Goal: Task Accomplishment & Management: Use online tool/utility

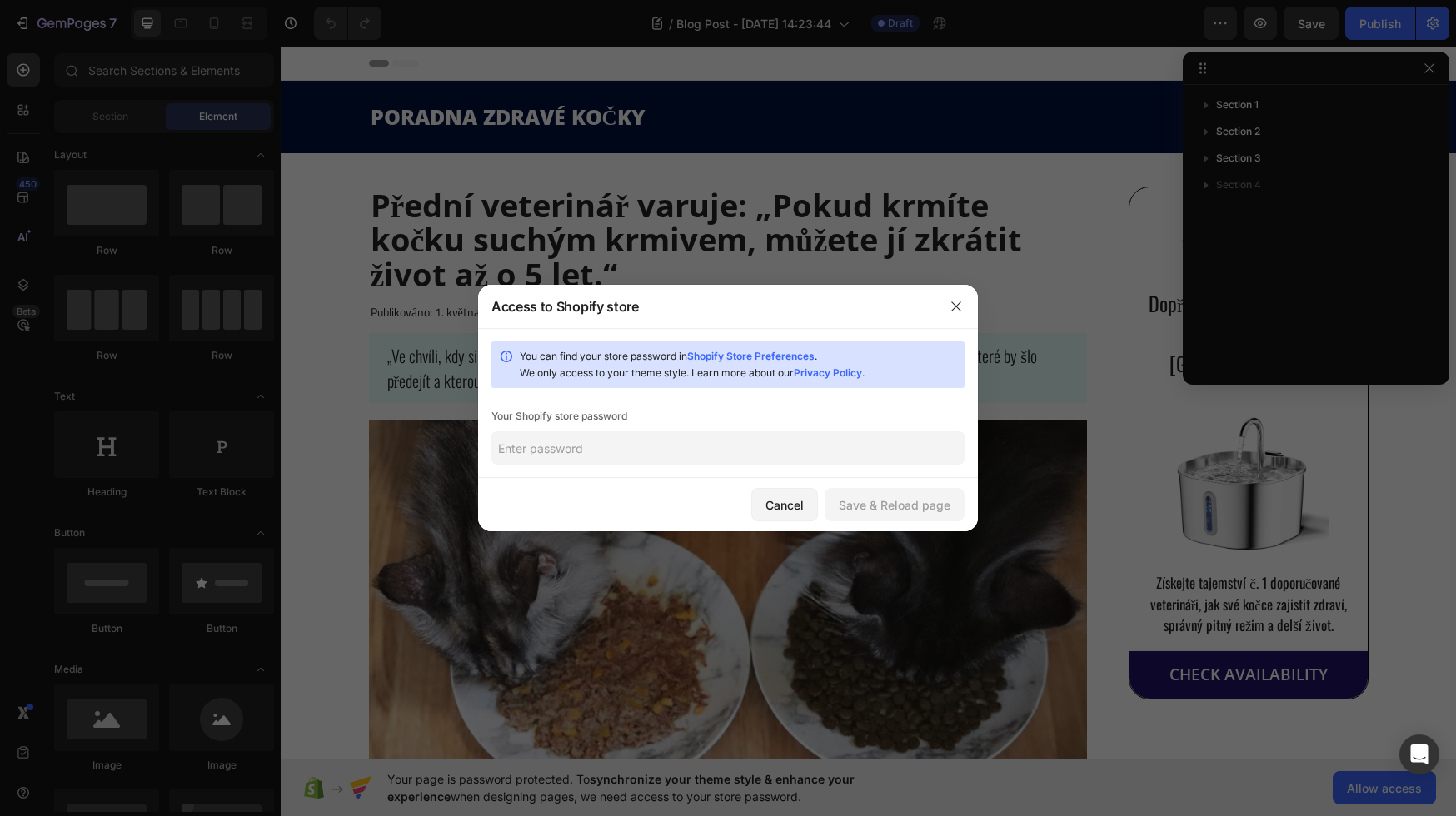
click at [763, 435] on input "text" at bounding box center [728, 448] width 473 height 34
click at [622, 447] on input "text" at bounding box center [728, 448] width 473 height 34
paste input "agleim"
type input "agleim"
click at [889, 464] on div "You can find your store password in Shopify Store Preferences . We only access …" at bounding box center [728, 403] width 500 height 150
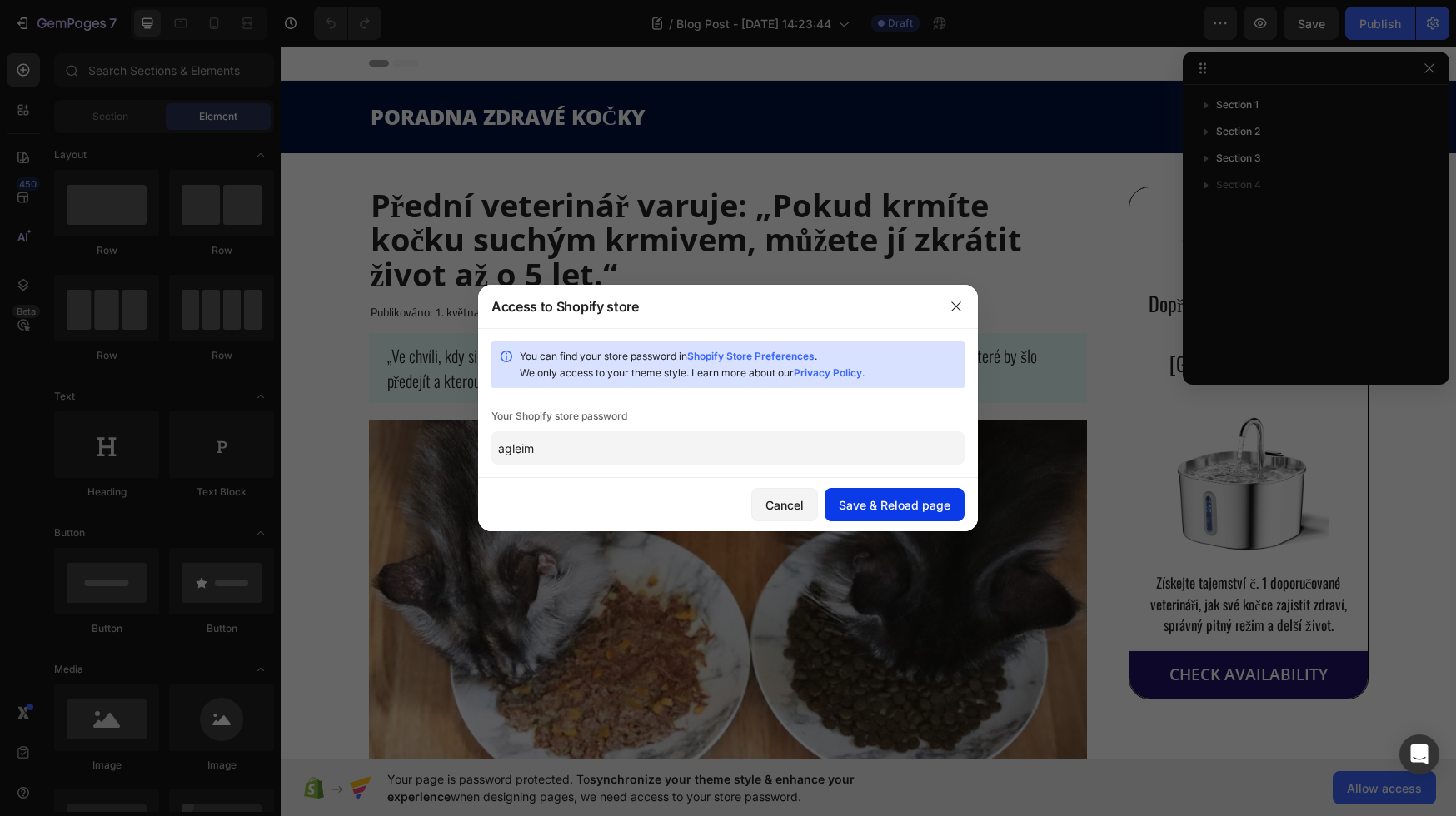
click at [889, 489] on button "Save & Reload page" at bounding box center [894, 504] width 140 height 34
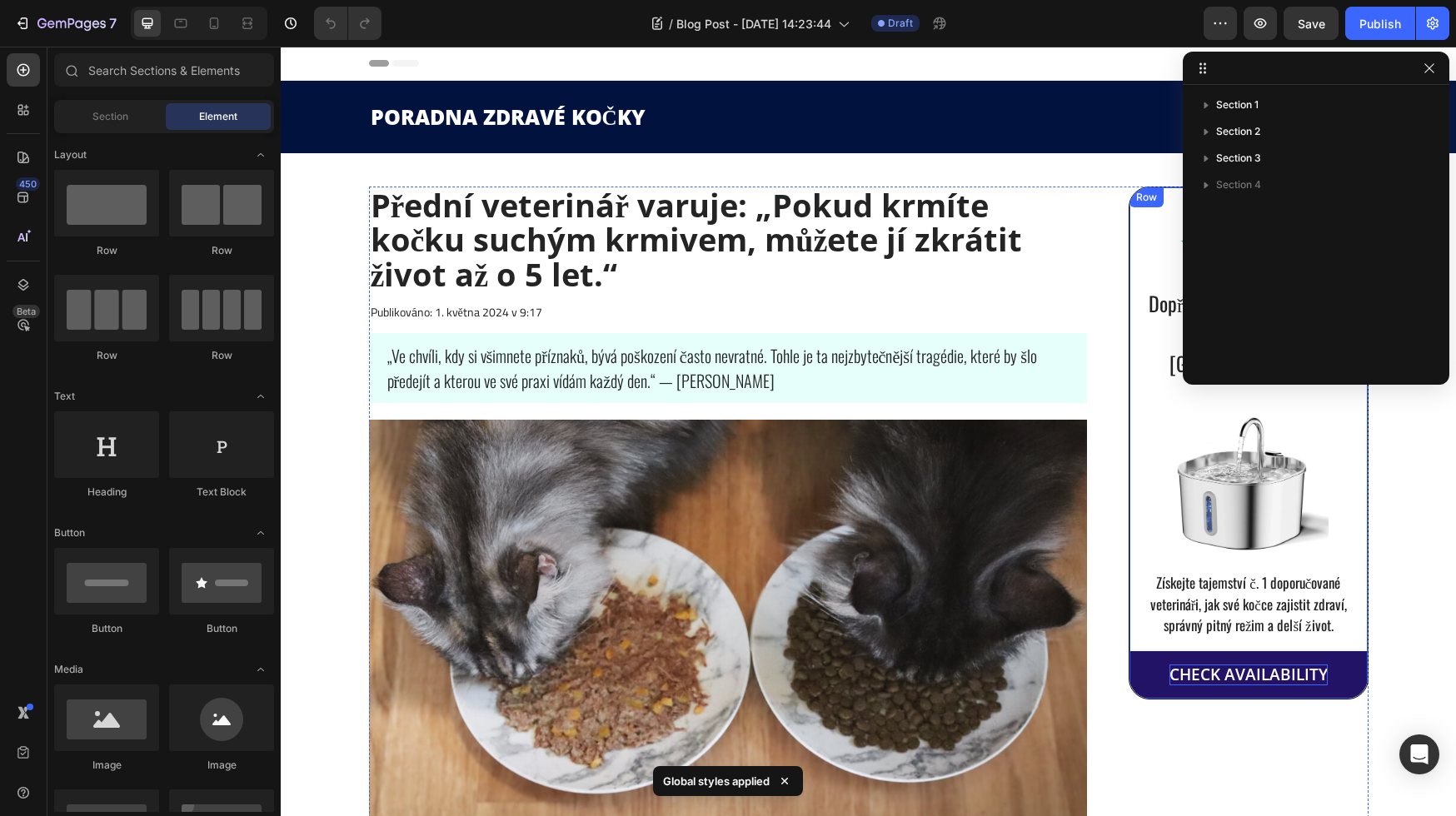
click at [1229, 664] on div "CHECK AVAILABILITY" at bounding box center [1248, 674] width 158 height 21
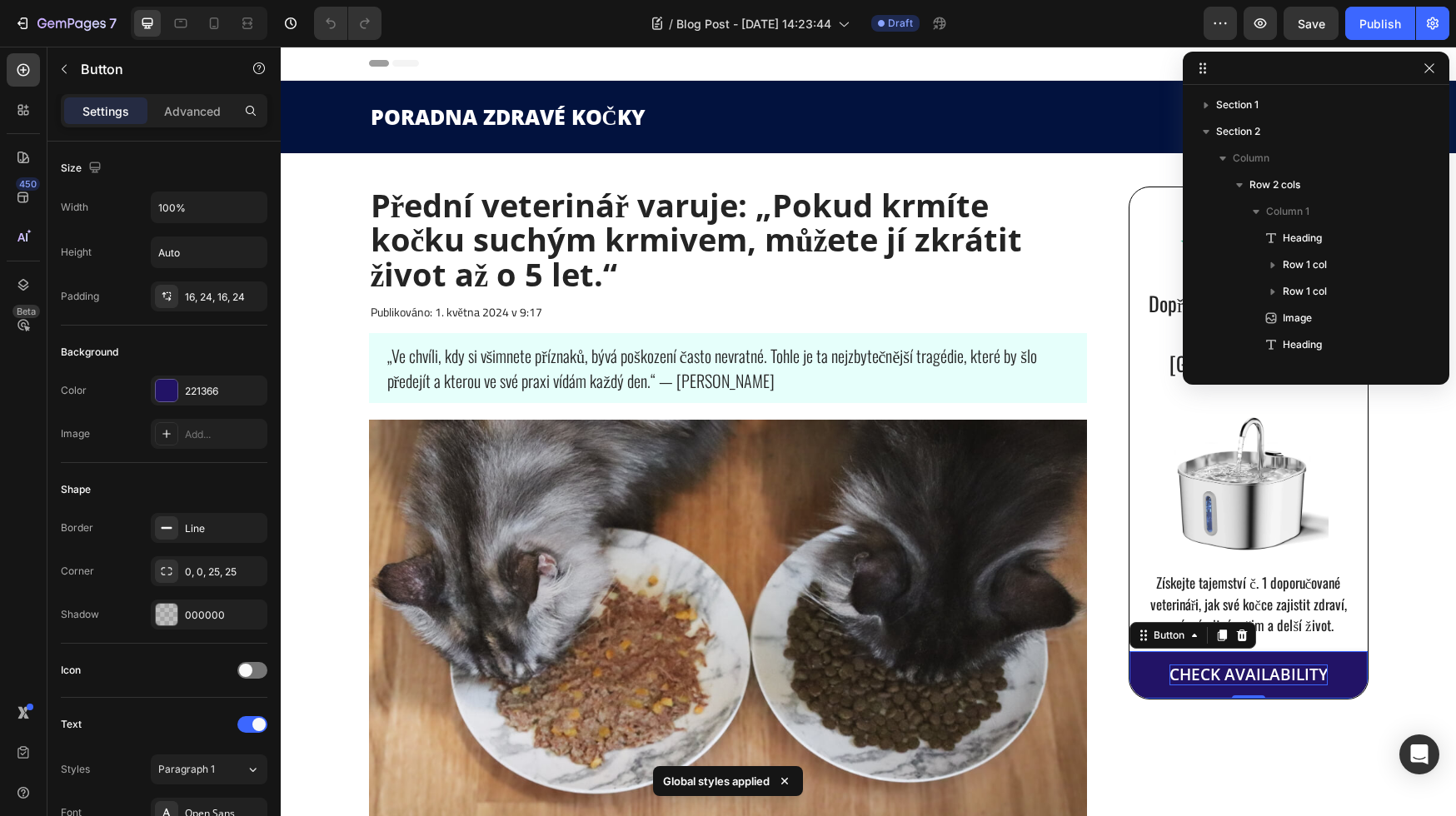
scroll to position [1244, 0]
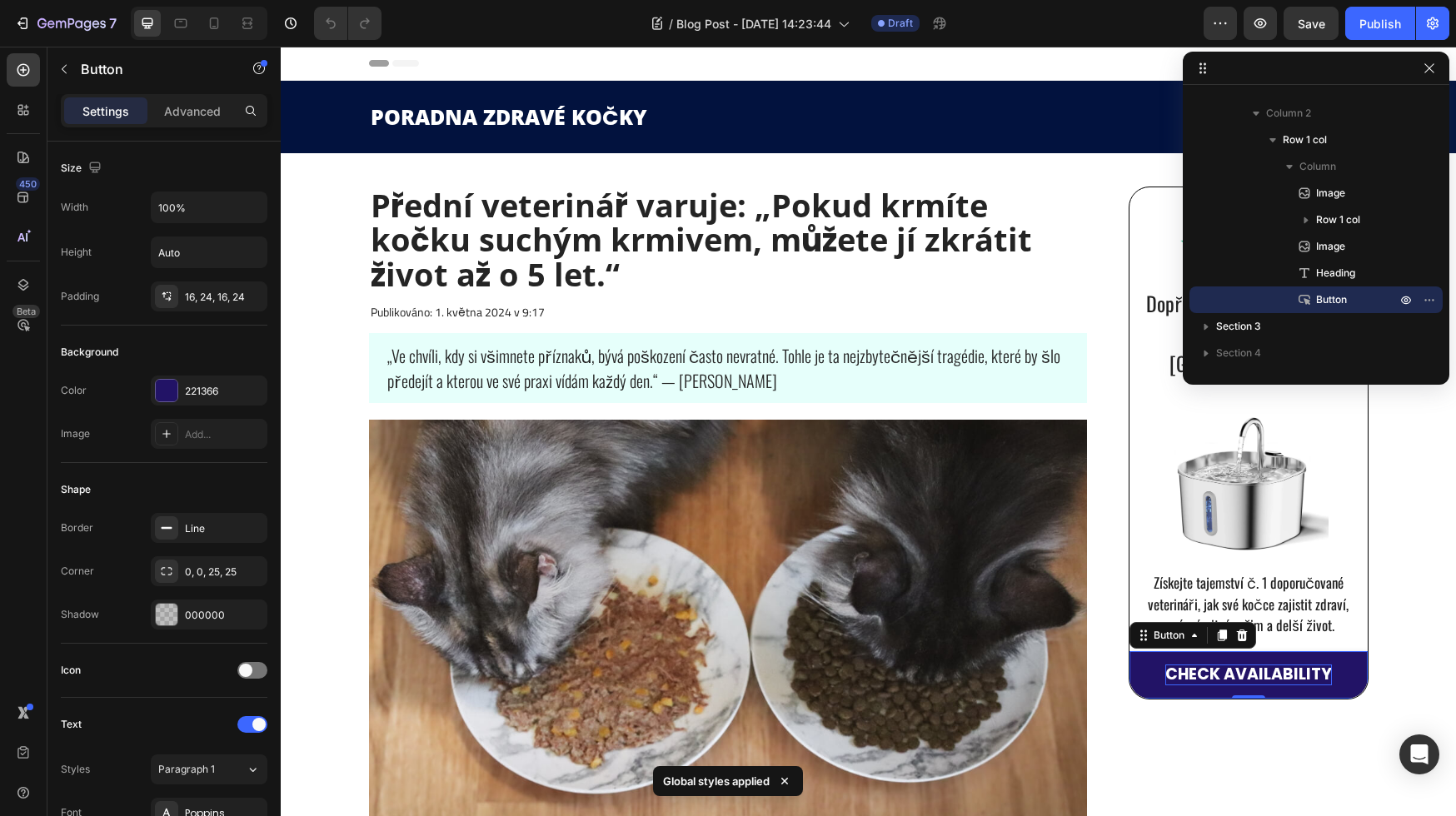
click at [1201, 664] on div "CHECK AVAILABILITY" at bounding box center [1248, 674] width 167 height 21
click at [1201, 664] on p "CHECK AVAILABILITY" at bounding box center [1248, 674] width 167 height 21
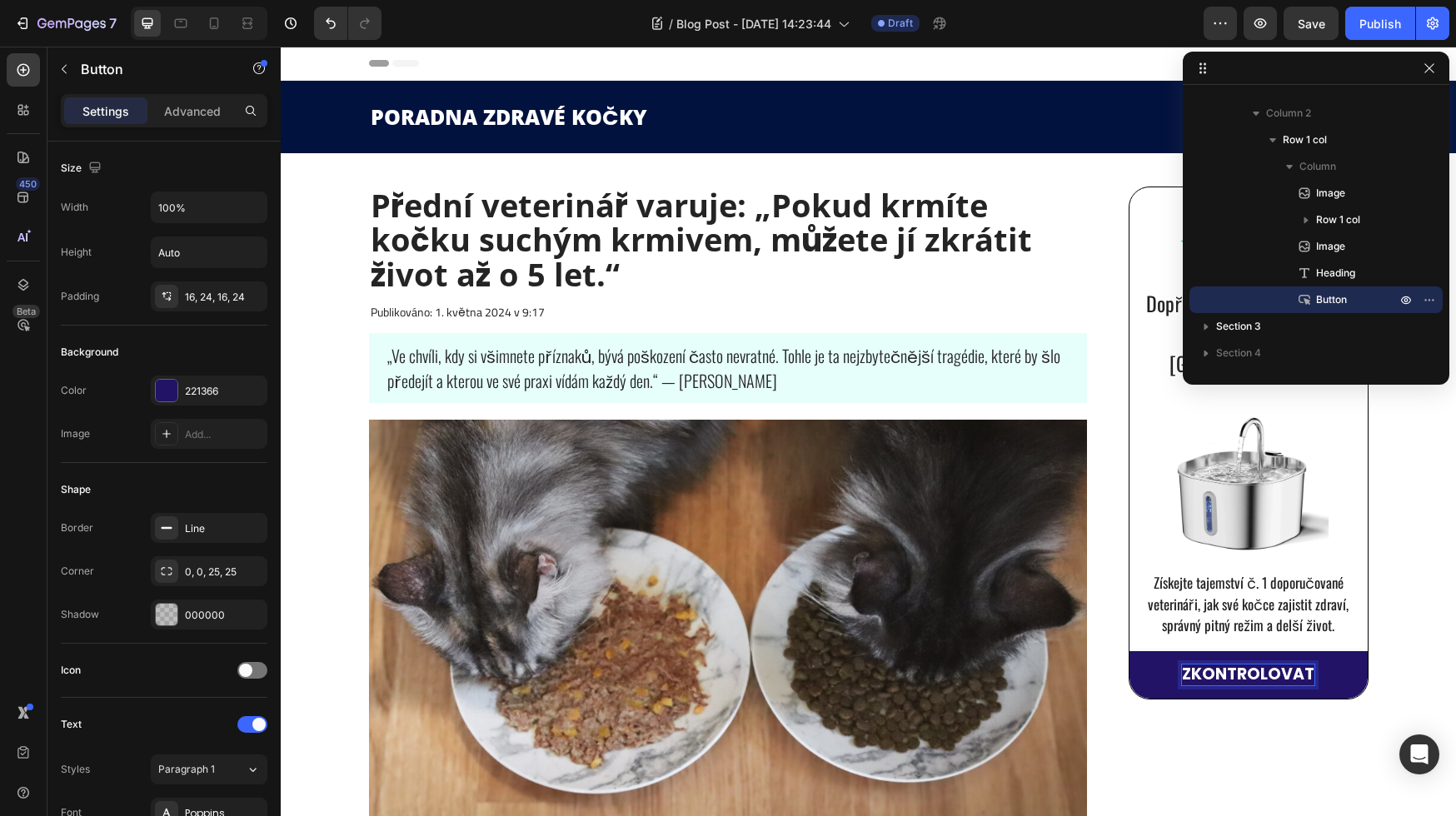
click at [1129, 651] on button "ZKONTROLOVAT" at bounding box center [1248, 675] width 238 height 47
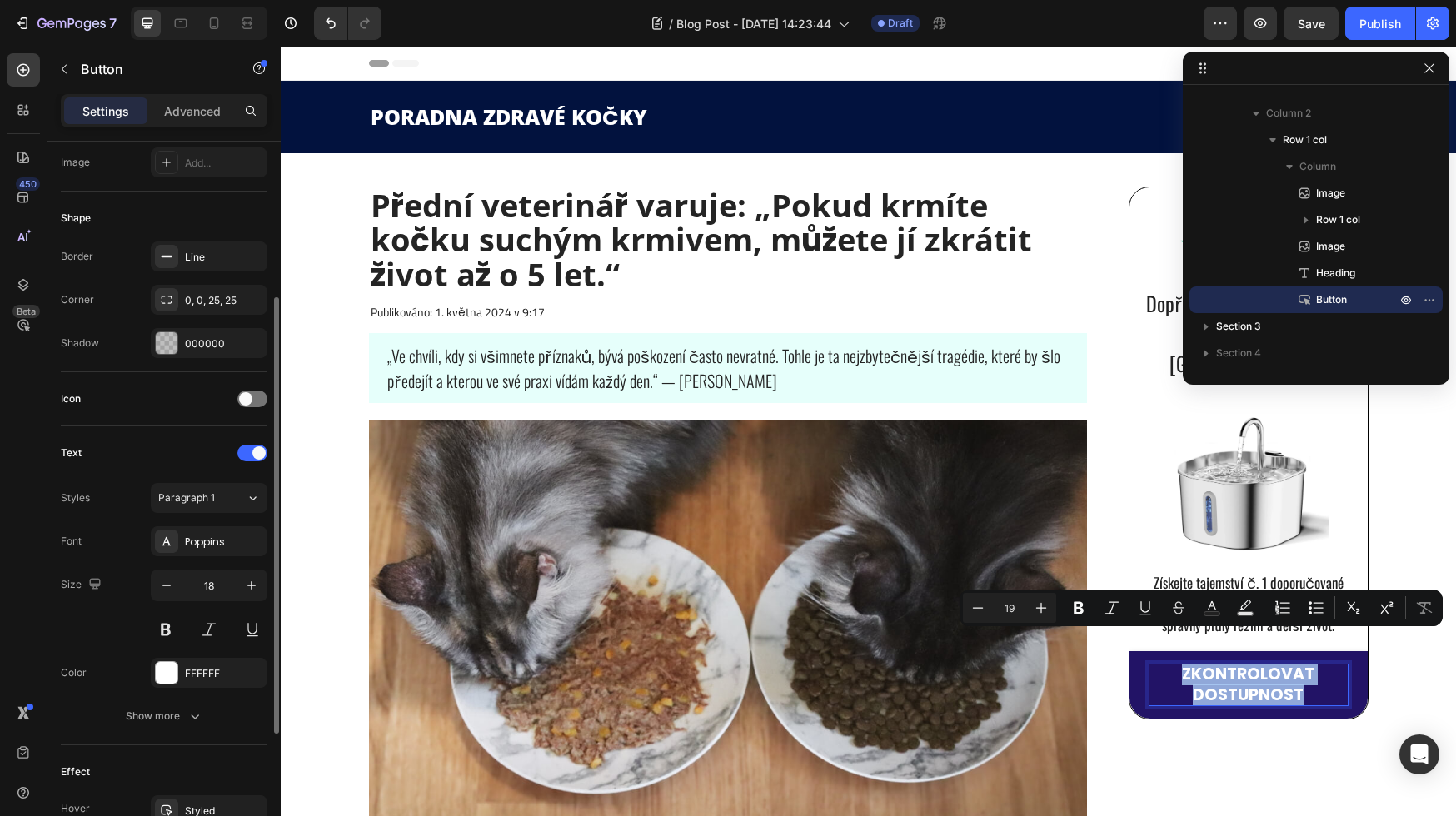
scroll to position [276, 0]
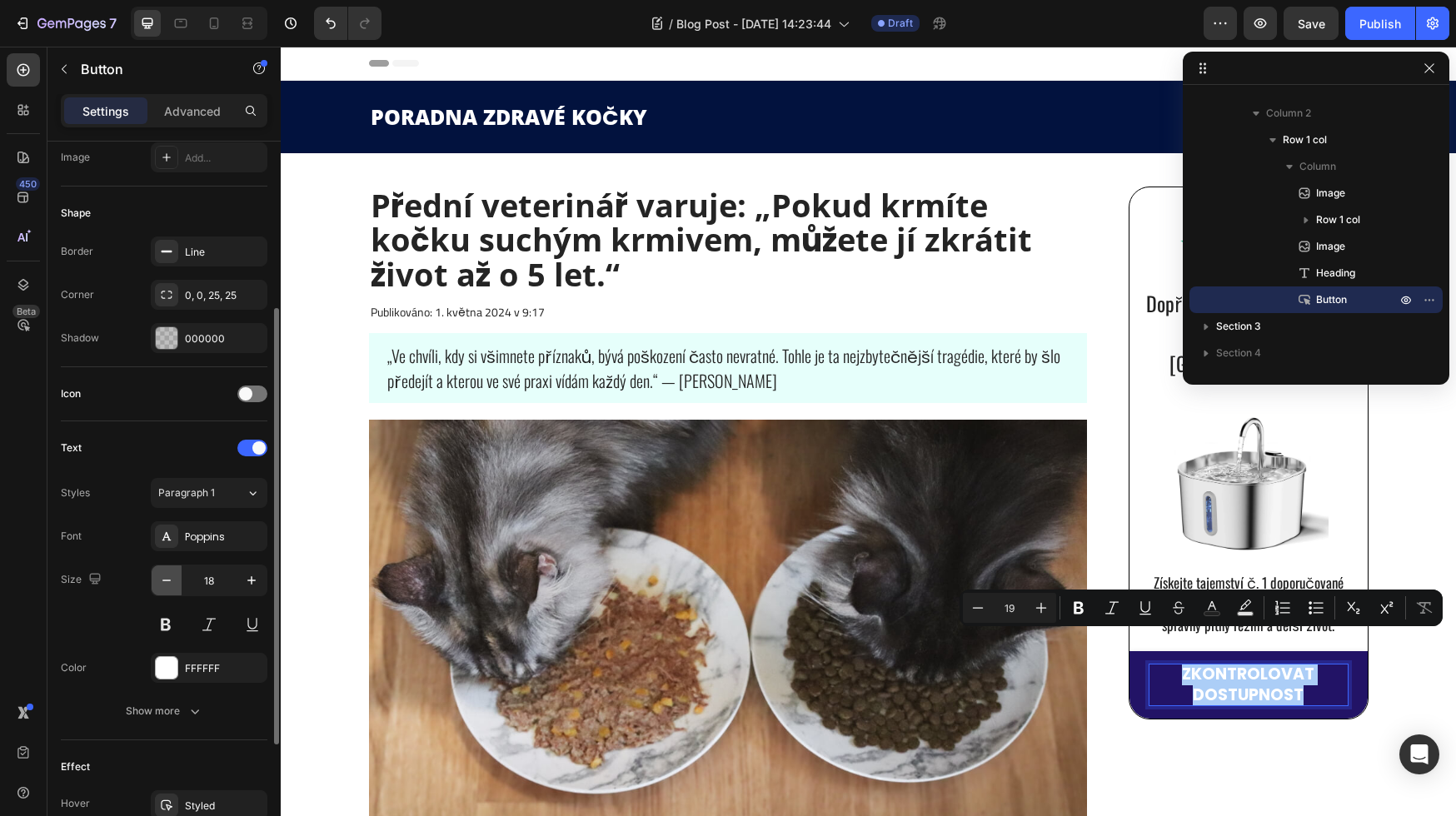
click at [173, 581] on icon "button" at bounding box center [166, 580] width 16 height 16
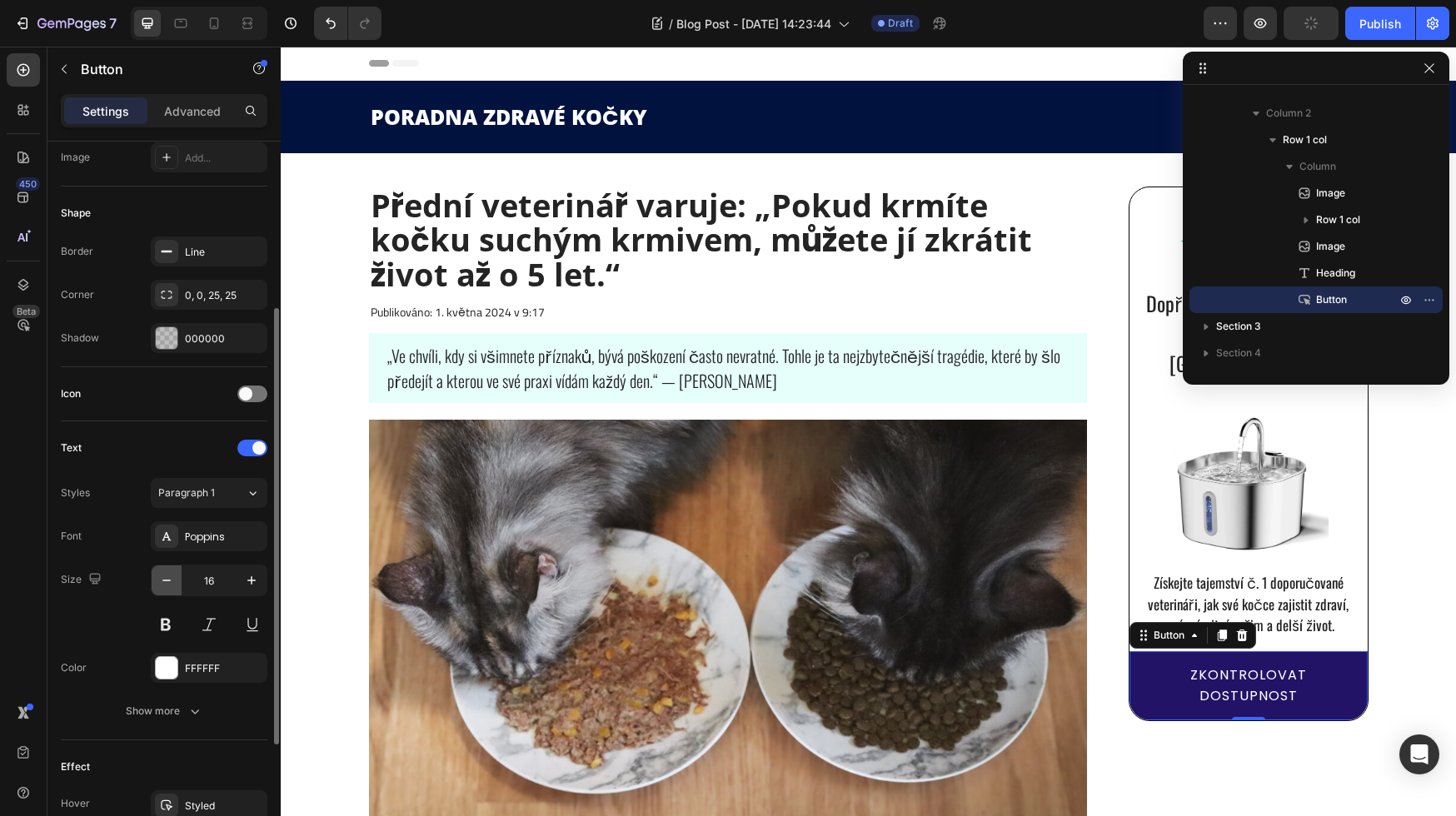
click at [173, 581] on icon "button" at bounding box center [166, 580] width 16 height 16
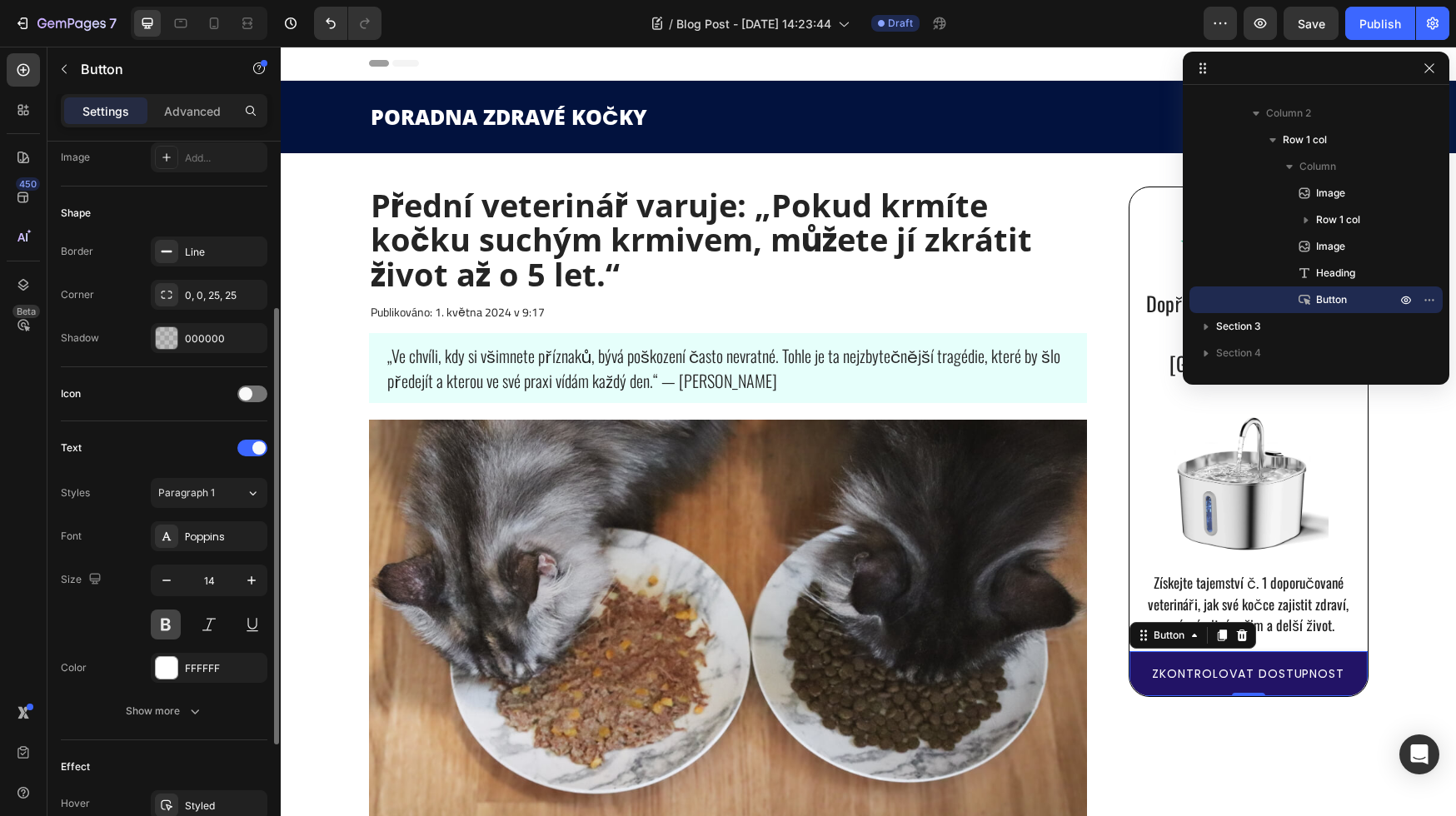
click at [158, 626] on button at bounding box center [165, 624] width 30 height 30
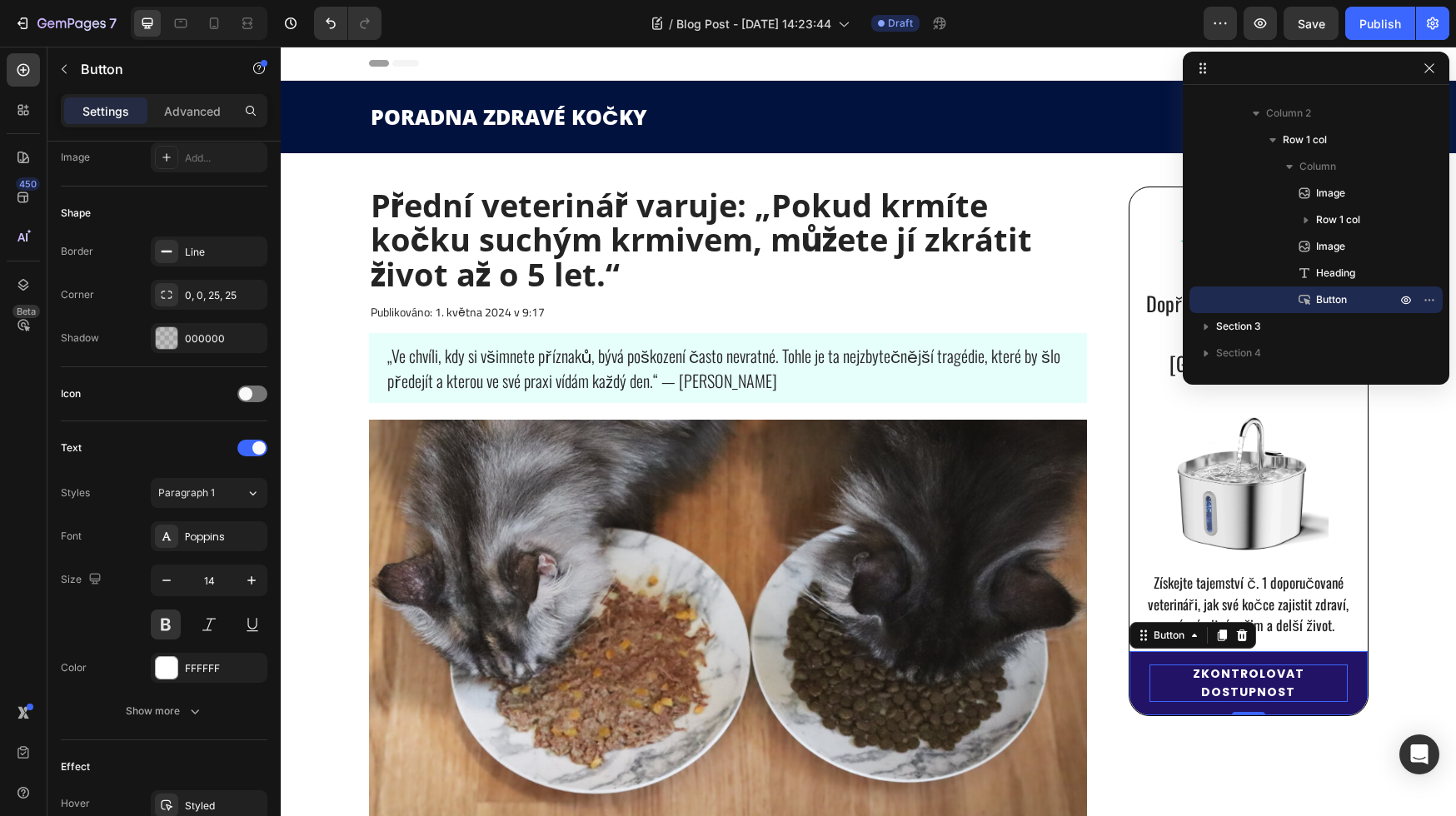
click at [1214, 664] on p "ZKONTROLOVAT DOSTUPNOST" at bounding box center [1248, 682] width 198 height 37
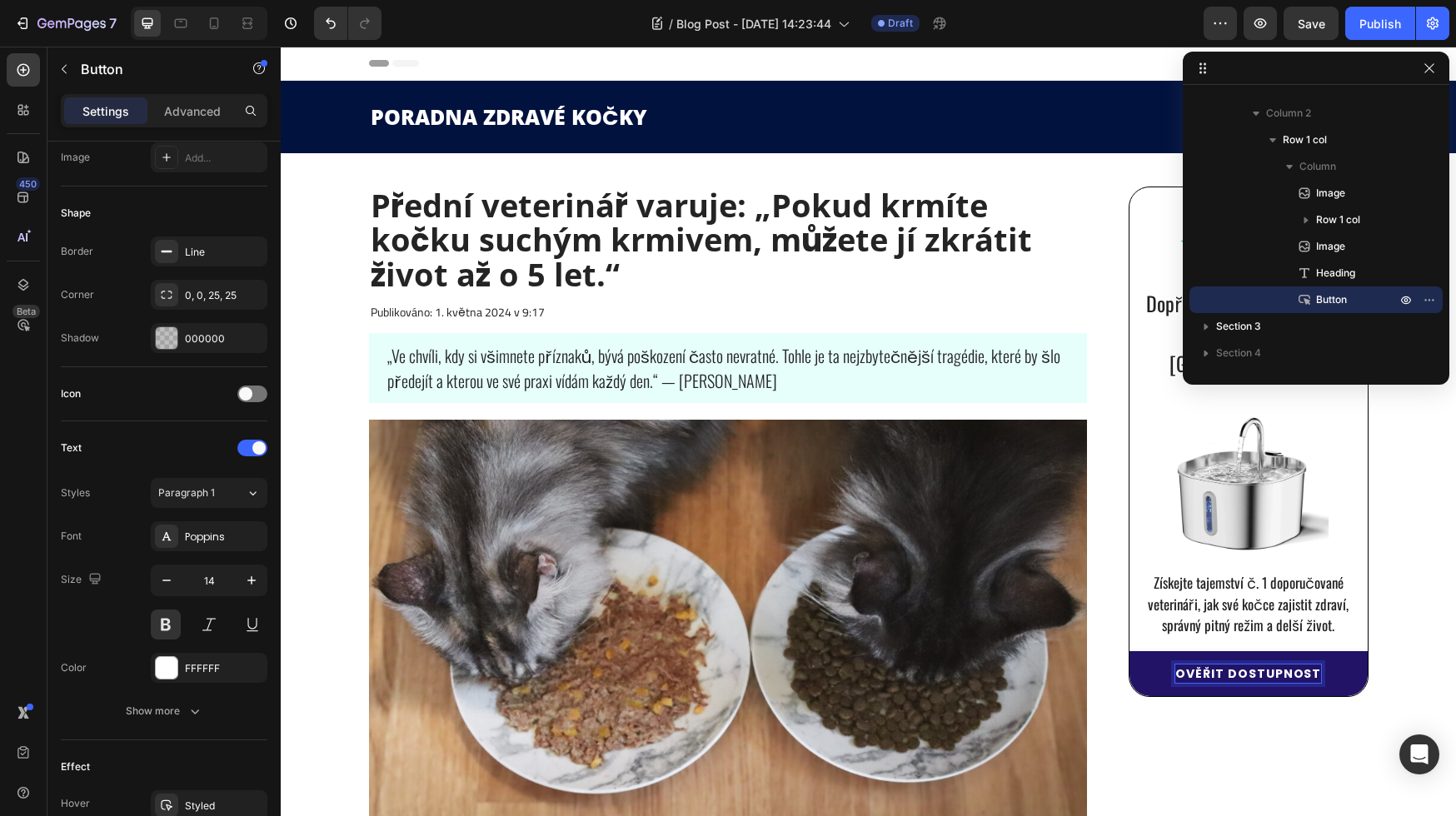
click at [1129, 651] on button "OVĚŘIT DOSTUPNOST" at bounding box center [1248, 673] width 238 height 45
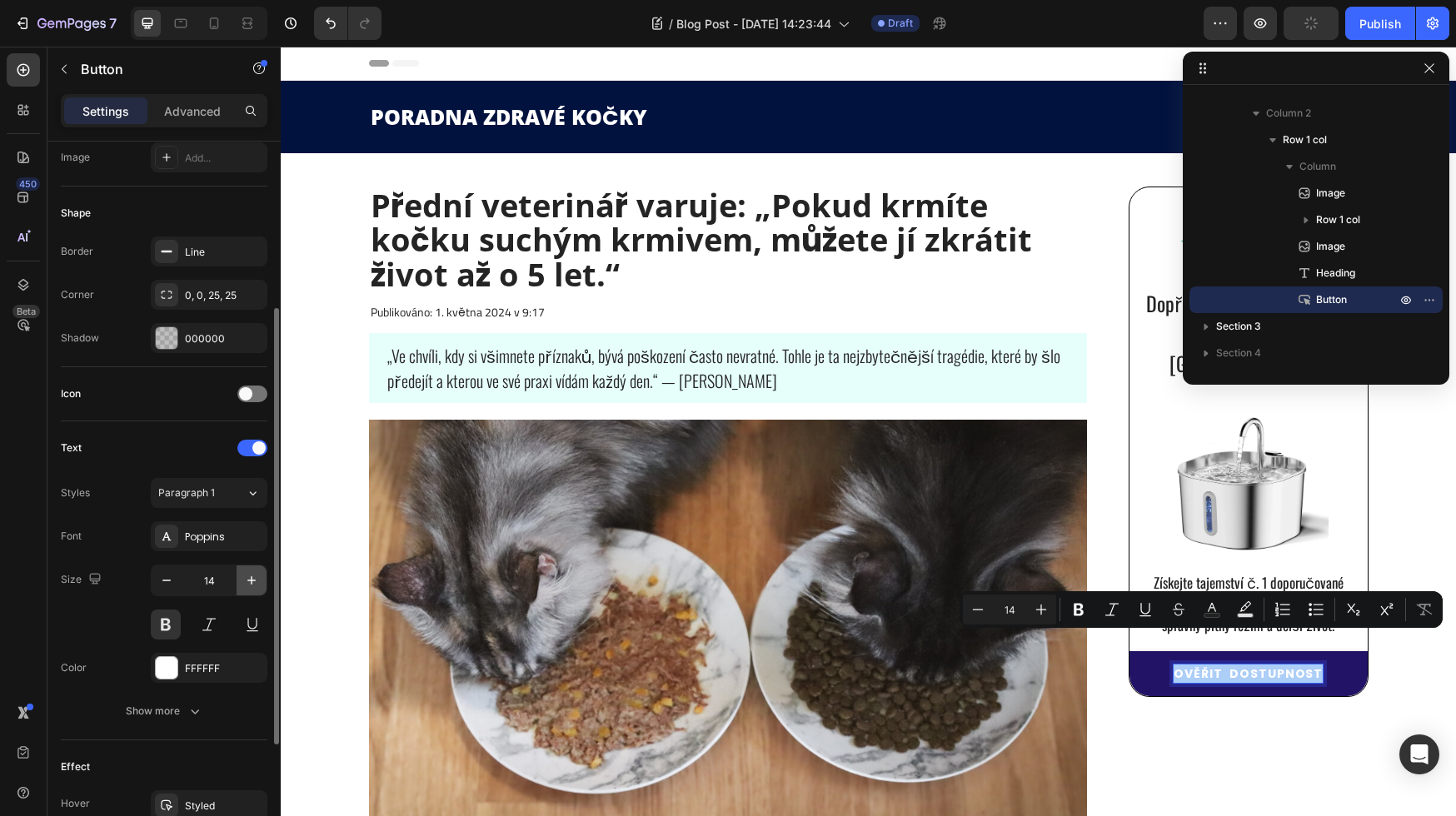
click at [244, 578] on icon "button" at bounding box center [252, 580] width 16 height 16
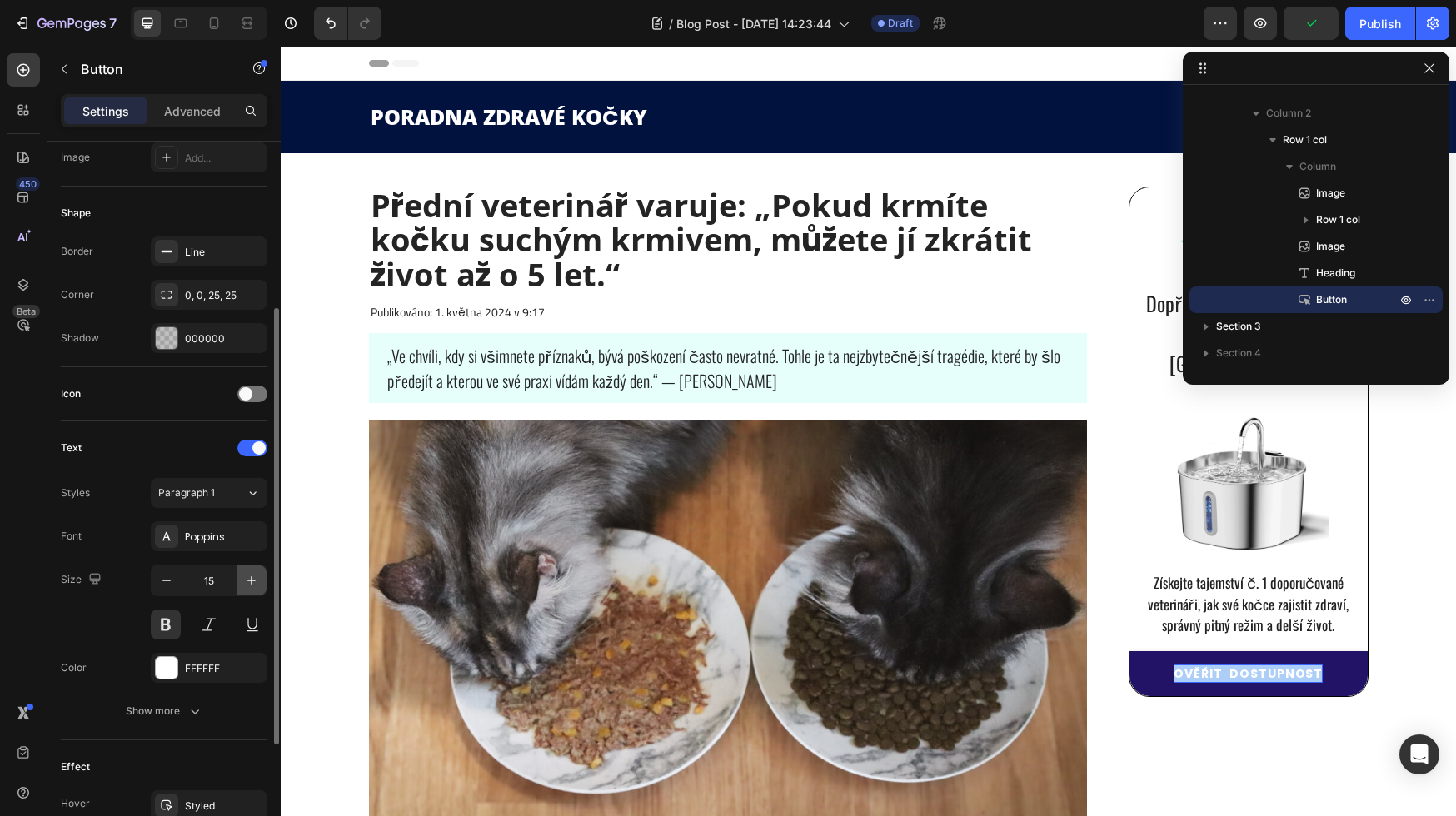
click at [244, 578] on icon "button" at bounding box center [252, 580] width 16 height 16
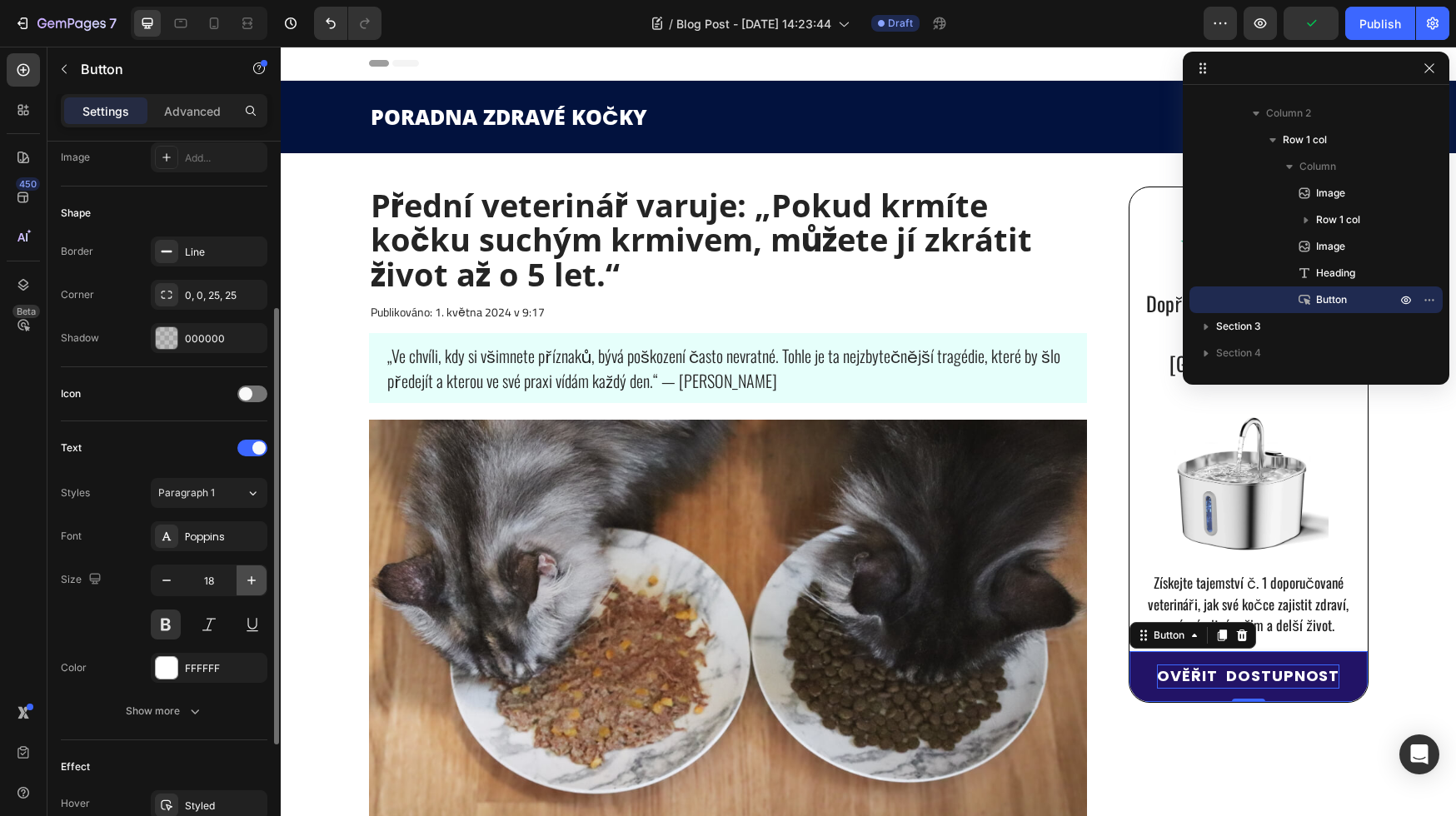
click at [244, 578] on icon "button" at bounding box center [252, 580] width 16 height 16
click at [157, 576] on button "button" at bounding box center [166, 580] width 30 height 30
type input "18"
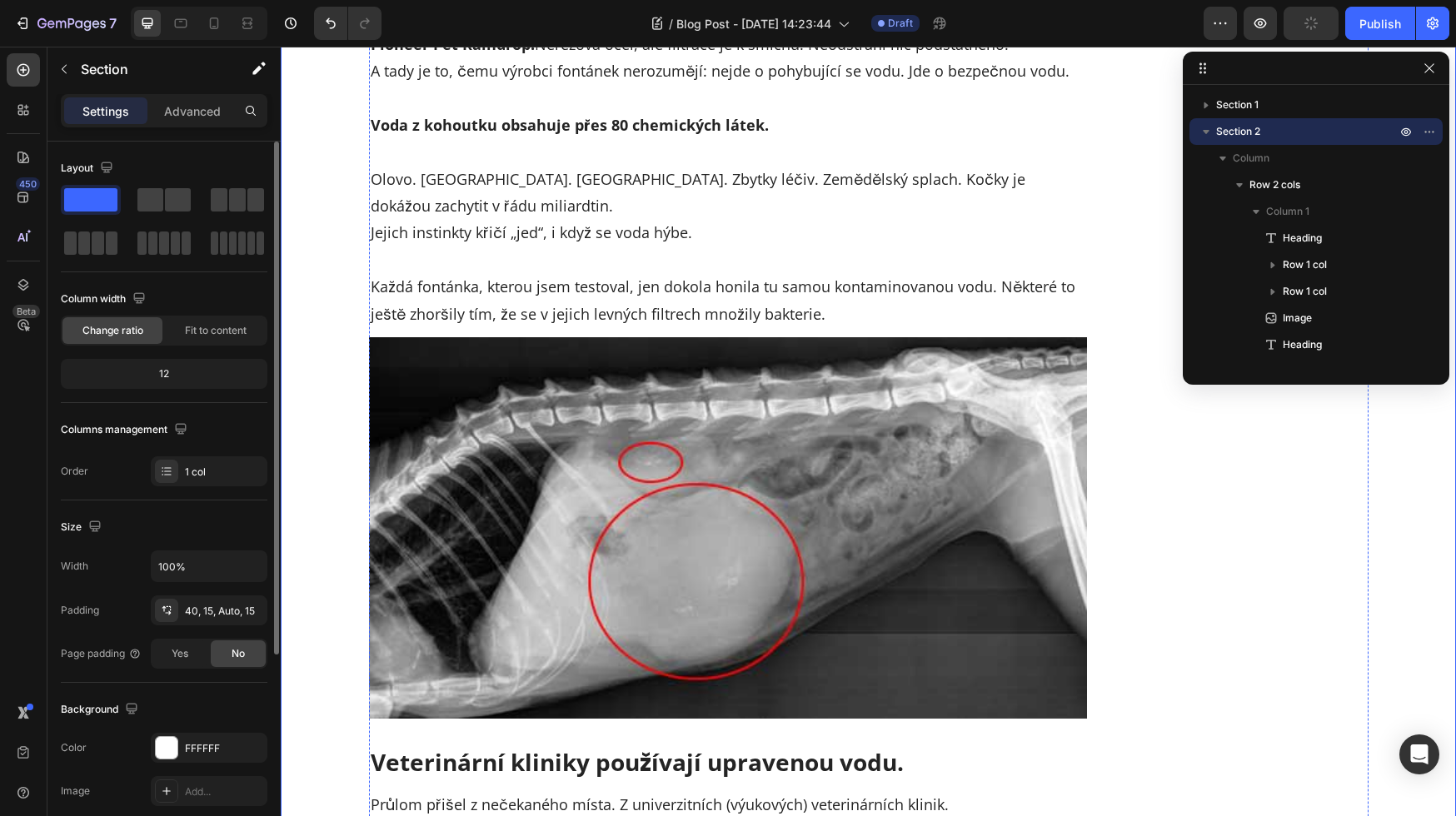
scroll to position [3890, 0]
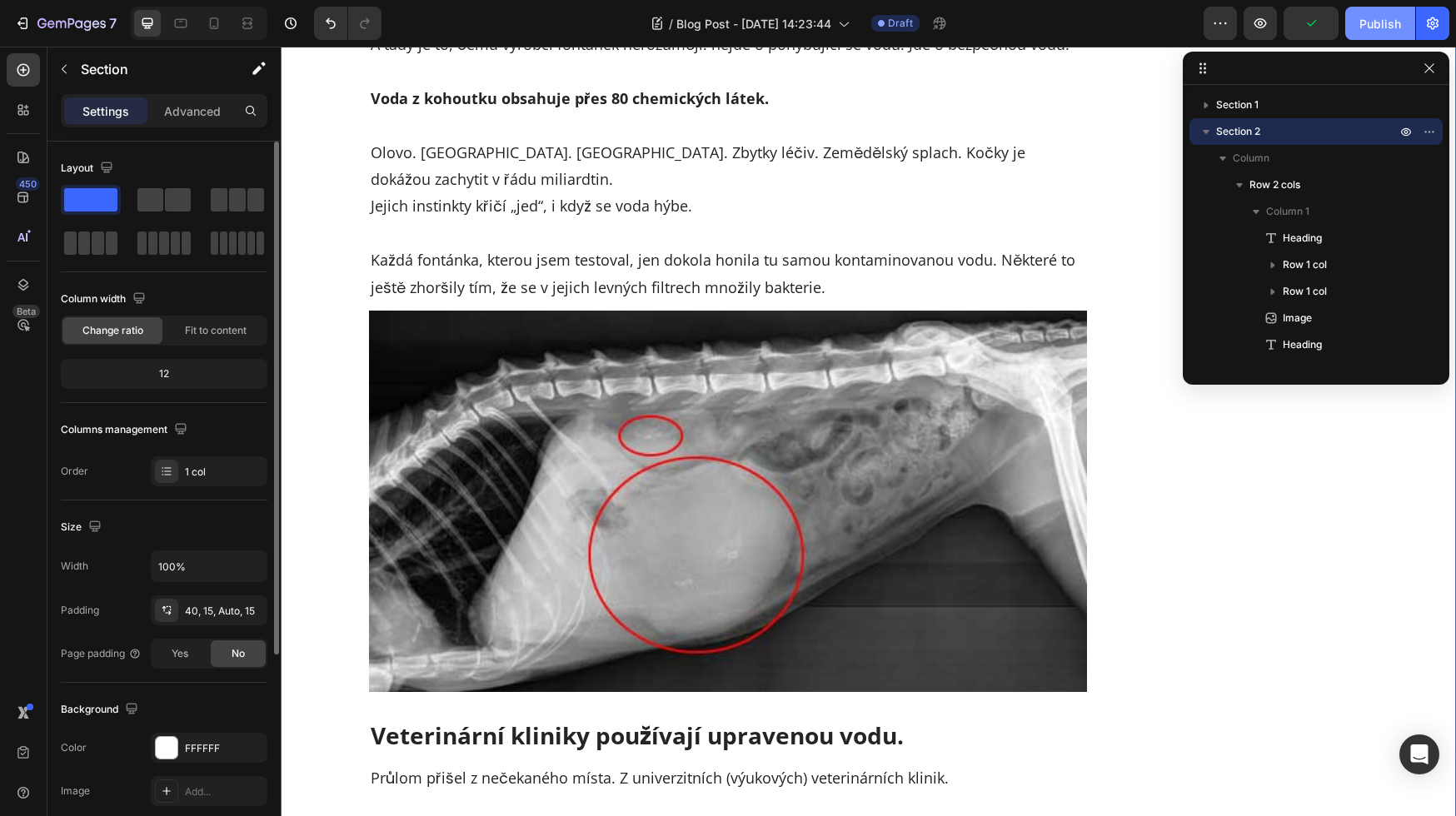
click at [1358, 20] on button "Publish" at bounding box center [1379, 23] width 70 height 34
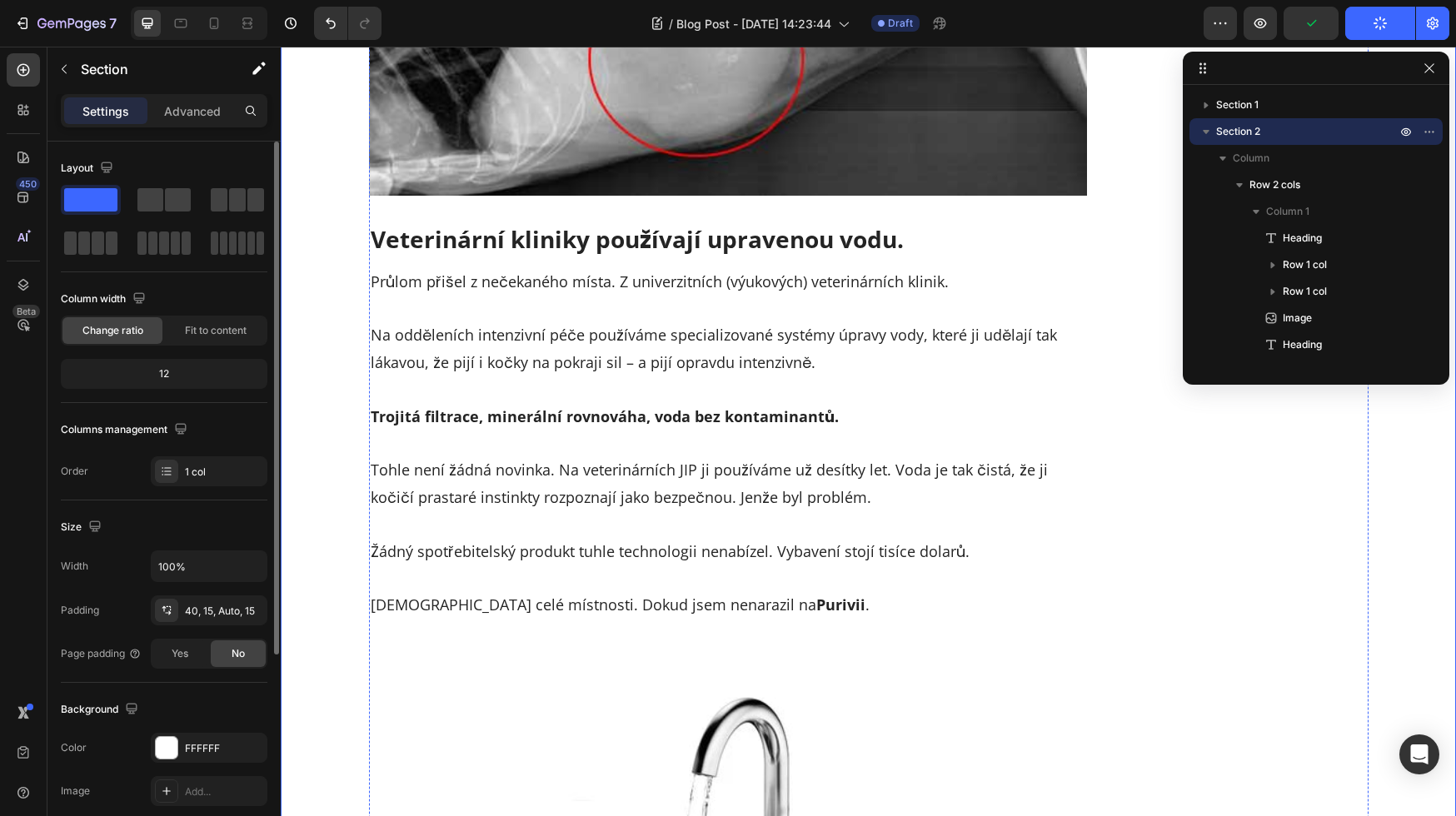
scroll to position [4388, 0]
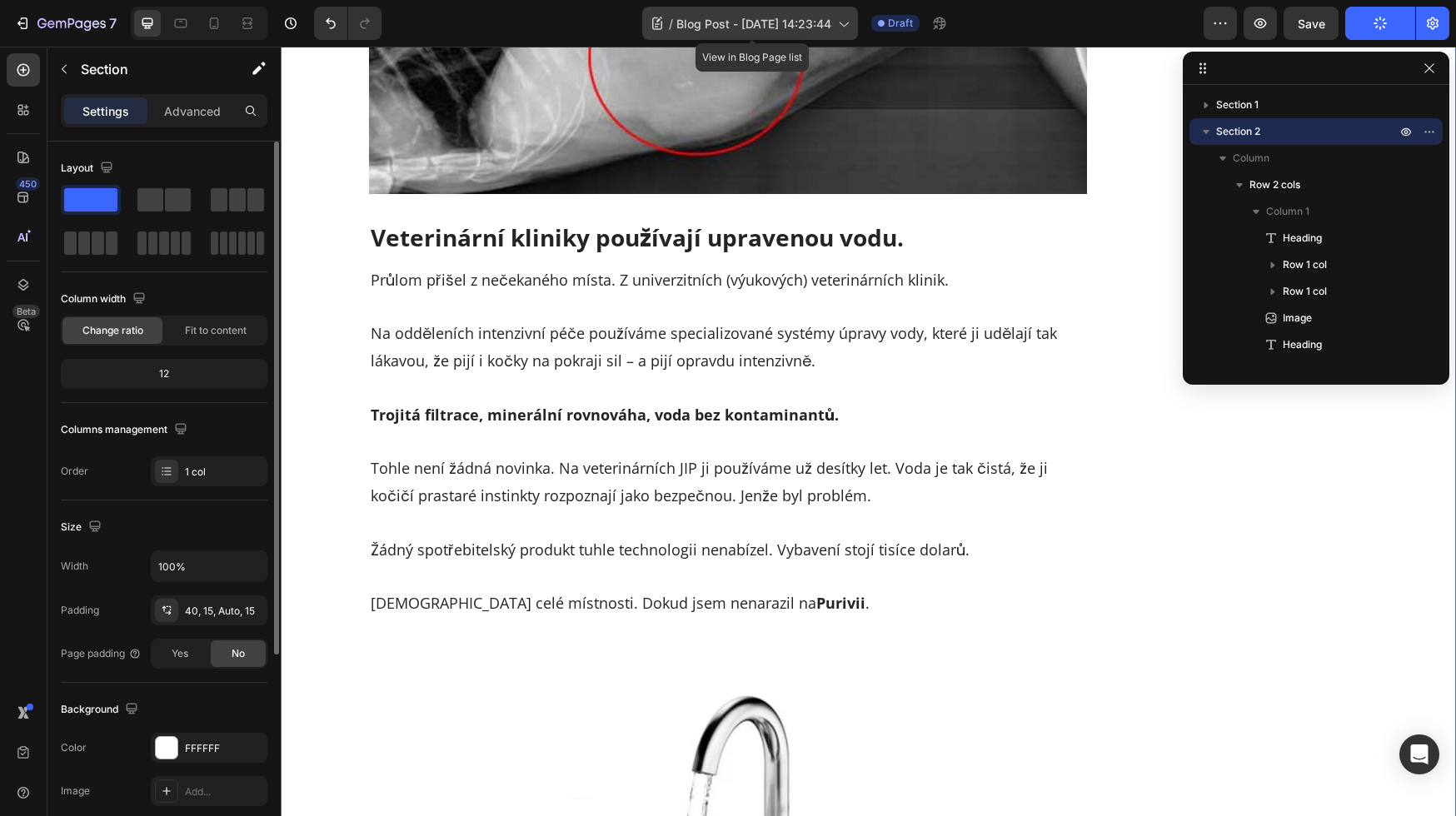
click at [753, 20] on span "Blog Post - [DATE] 14:23:44" at bounding box center [754, 23] width 155 height 17
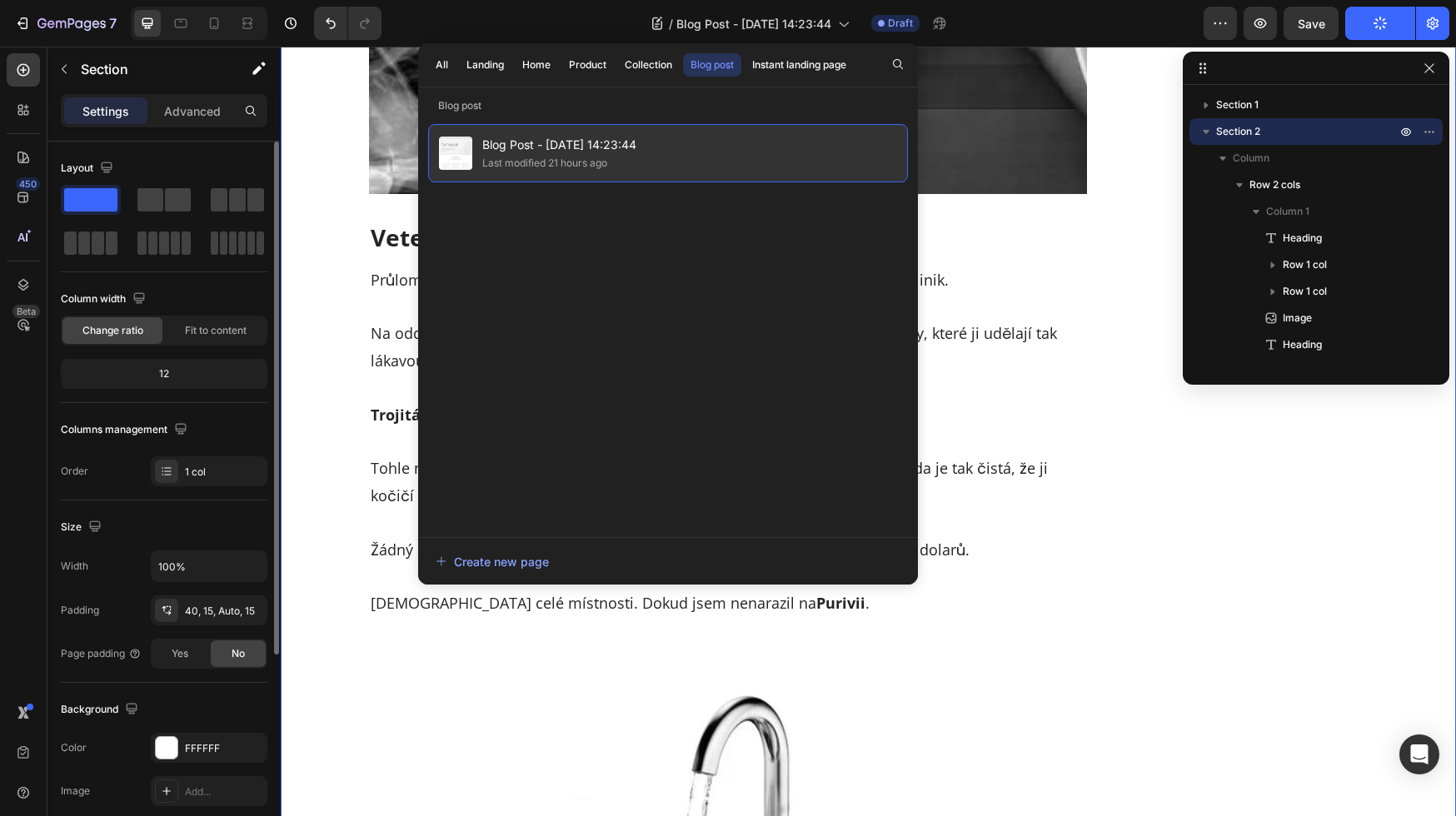
click at [634, 135] on span "Blog Post - [DATE] 14:23:44" at bounding box center [559, 145] width 154 height 20
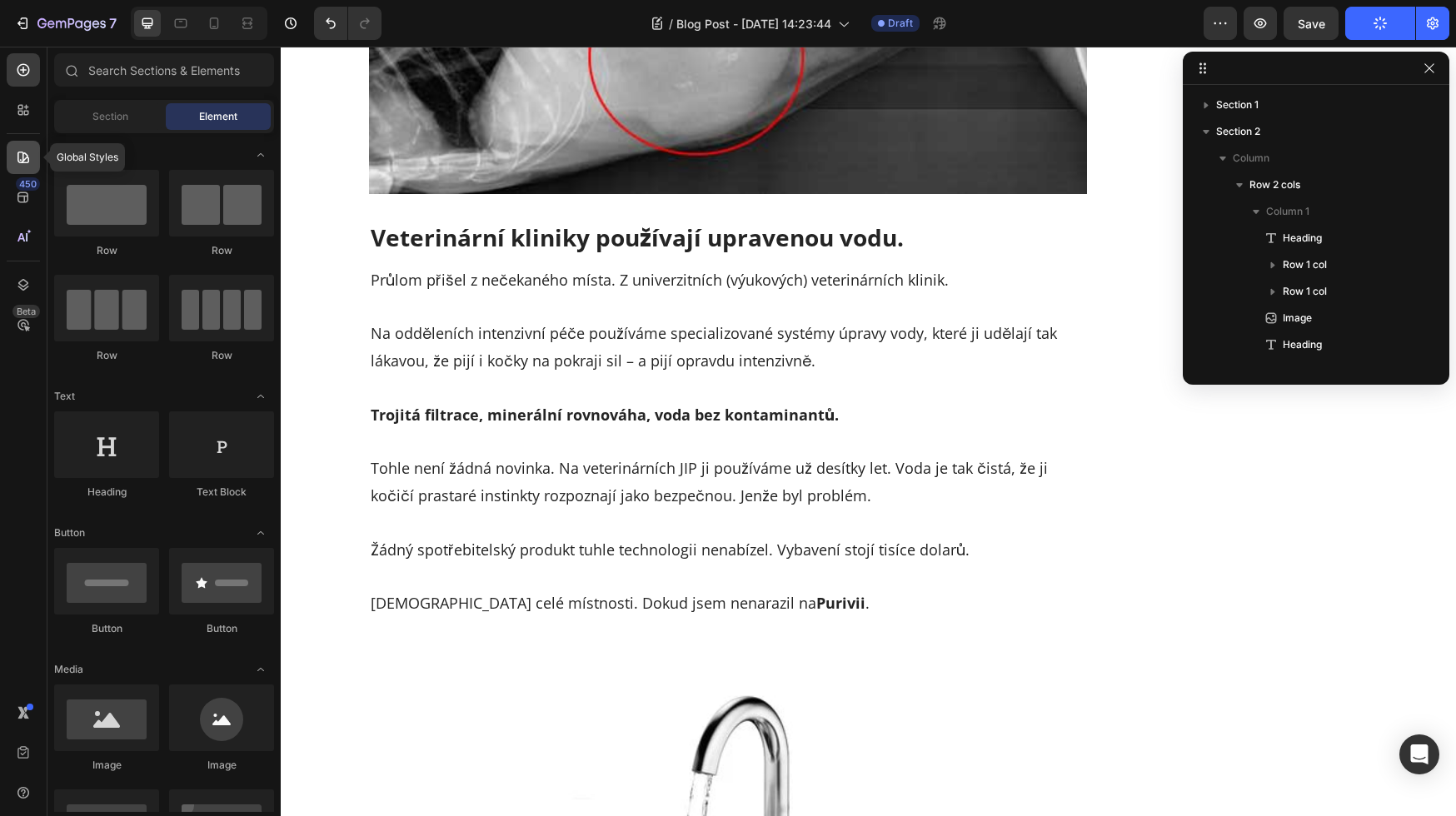
click at [24, 165] on icon at bounding box center [23, 157] width 16 height 16
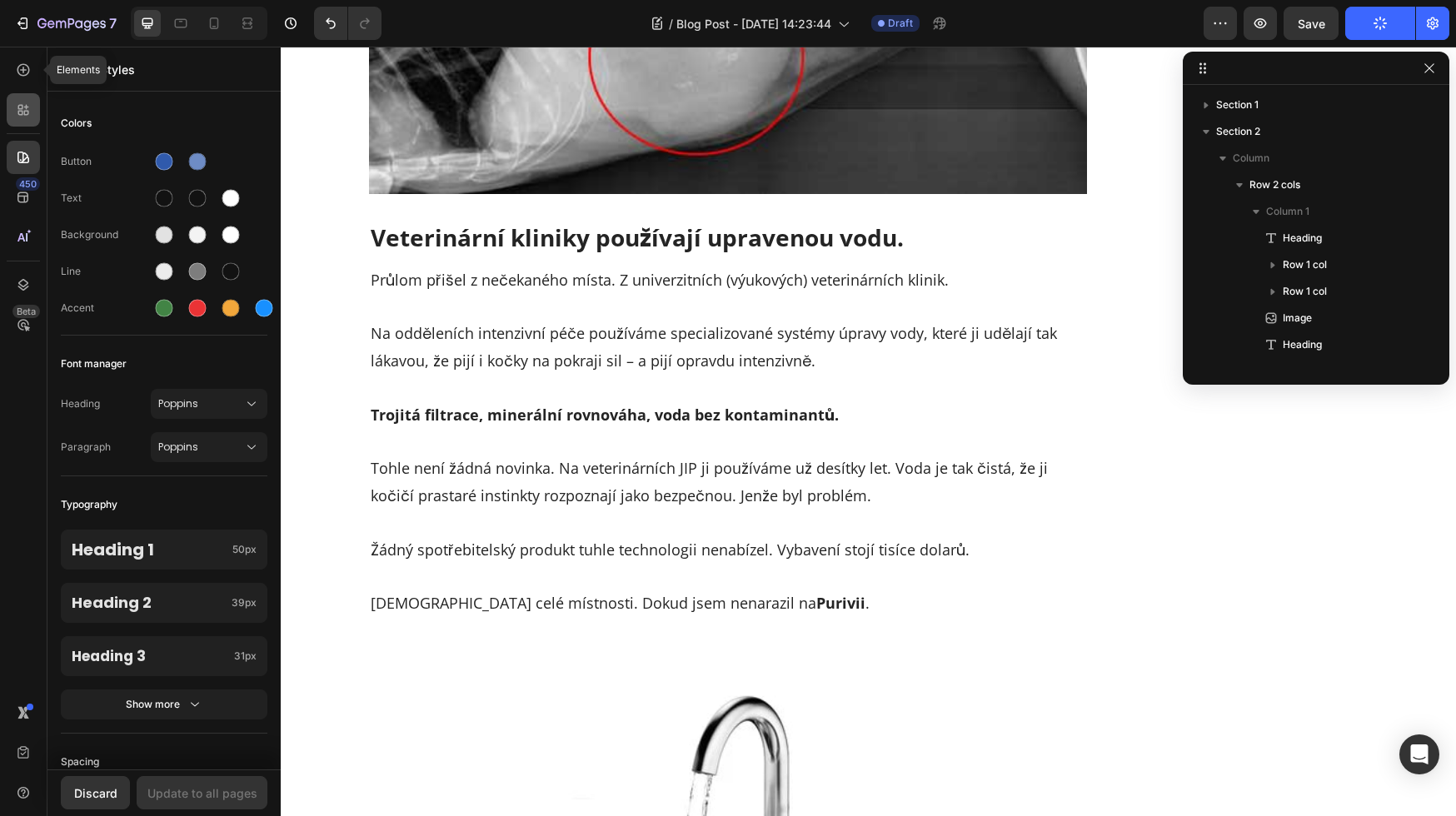
click at [24, 122] on div at bounding box center [23, 109] width 34 height 34
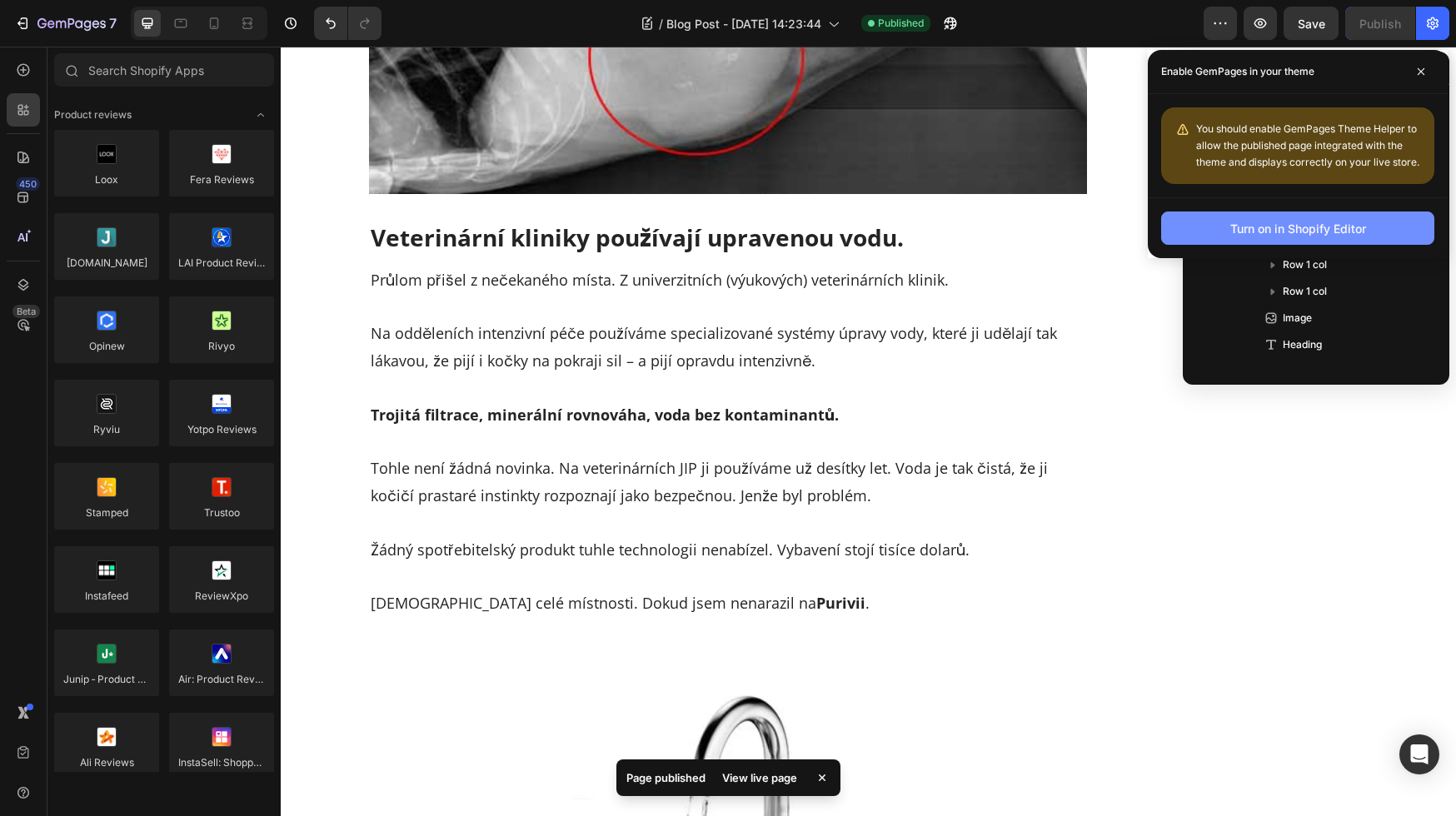
click at [1343, 234] on div "Turn on in Shopify Editor" at bounding box center [1297, 228] width 136 height 17
